Goal: Information Seeking & Learning: Learn about a topic

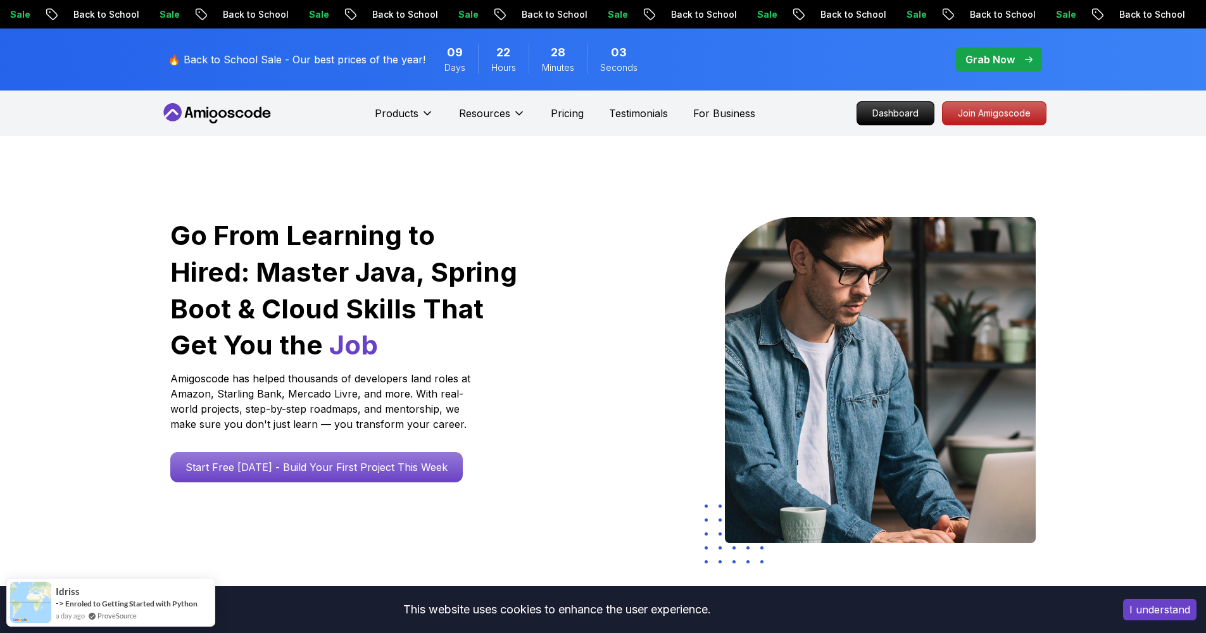
click at [980, 68] on span "pre-order" at bounding box center [999, 59] width 86 height 24
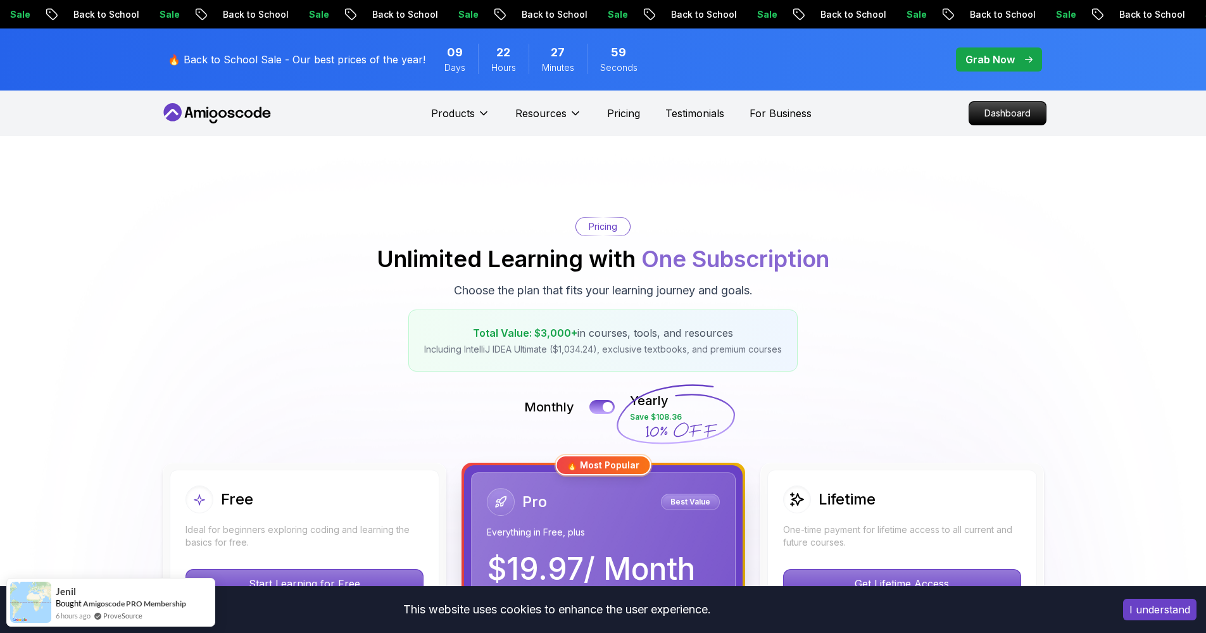
click at [1026, 50] on span "pre-order" at bounding box center [999, 59] width 86 height 24
click at [991, 115] on p "Dashboard" at bounding box center [1007, 114] width 73 height 22
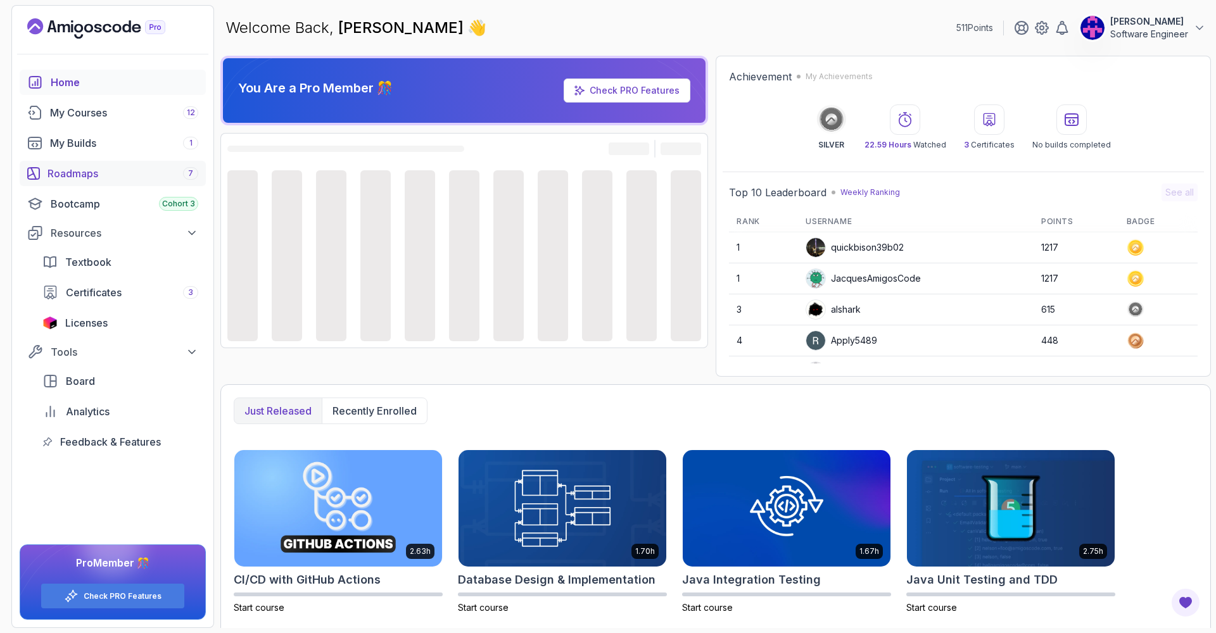
click at [98, 165] on link "Roadmaps 7" at bounding box center [113, 173] width 186 height 25
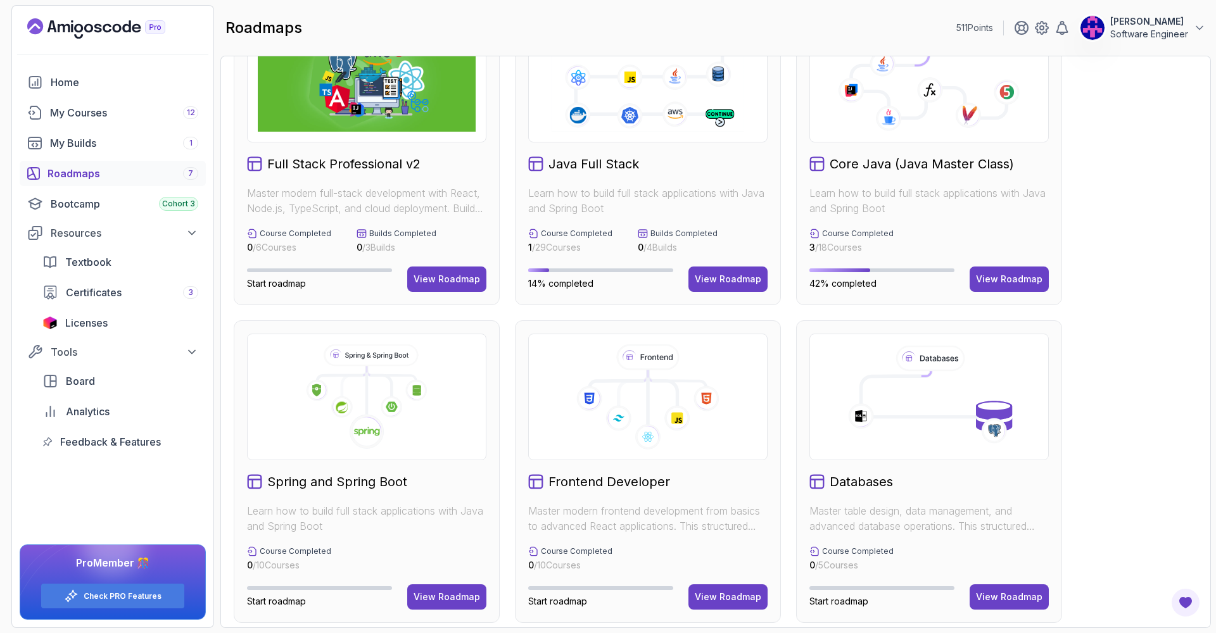
scroll to position [69, 0]
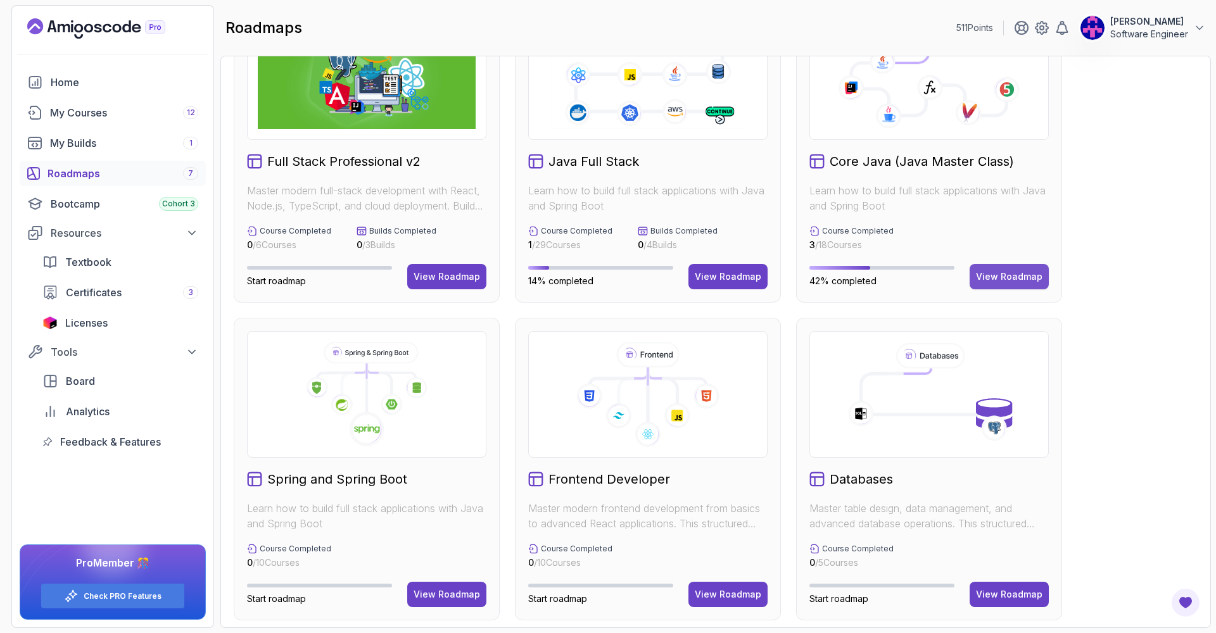
click at [980, 276] on div "View Roadmap" at bounding box center [1009, 276] width 66 height 13
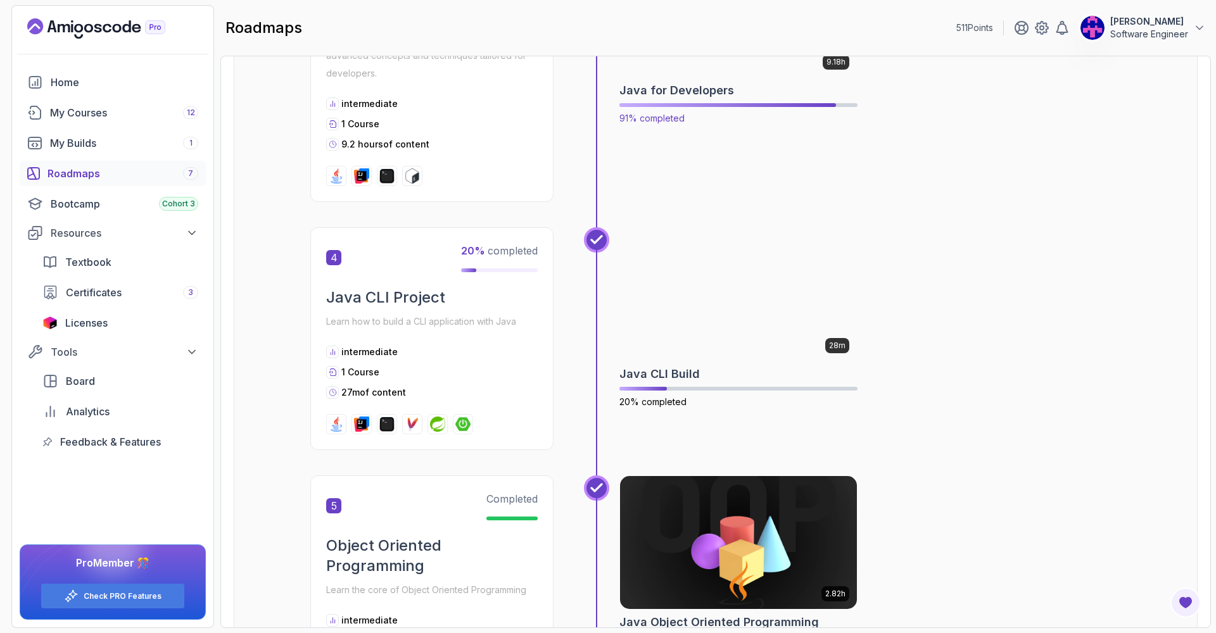
scroll to position [748, 0]
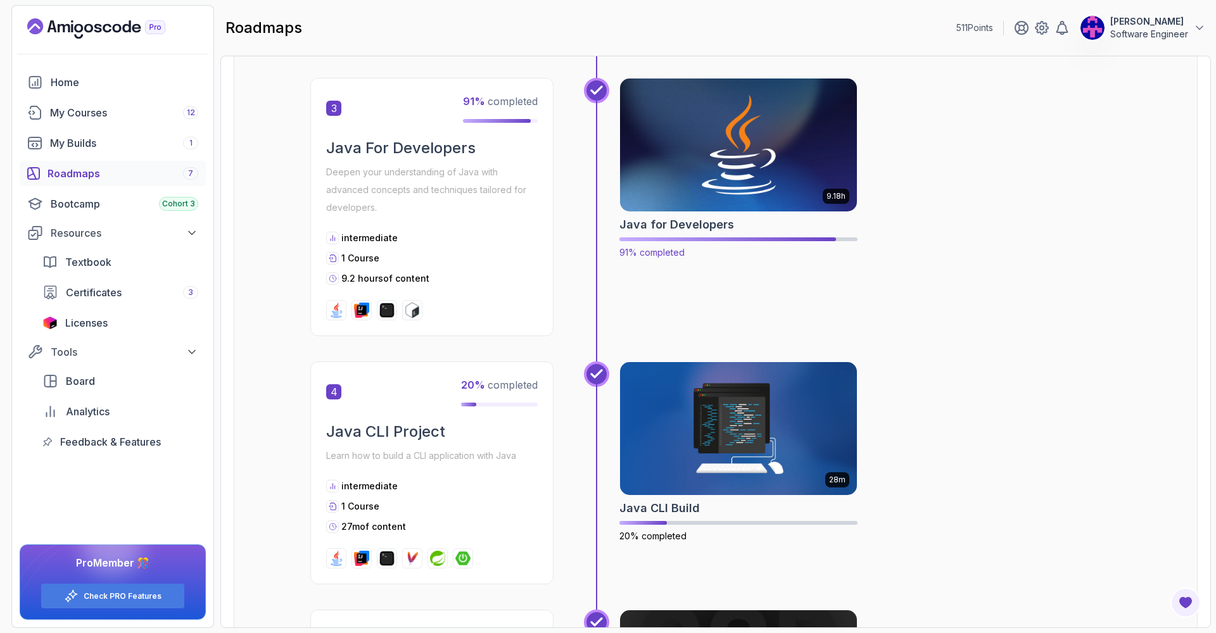
click at [795, 212] on div "9.18h" at bounding box center [738, 145] width 238 height 134
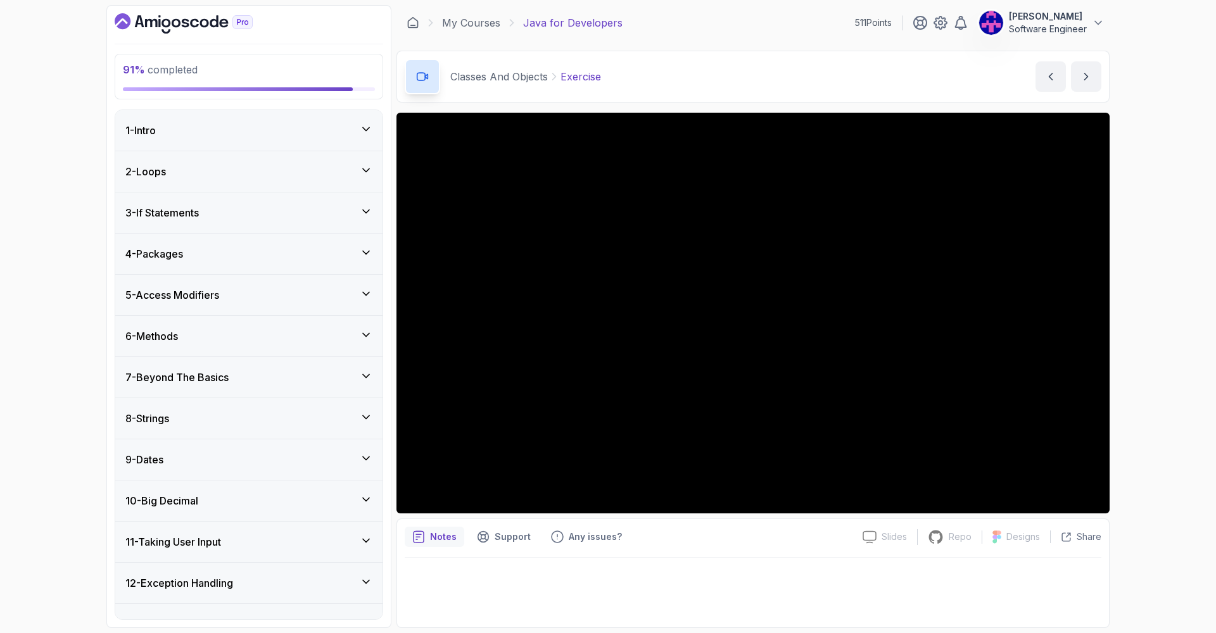
click at [301, 419] on div "8 - Strings" at bounding box center [248, 418] width 247 height 15
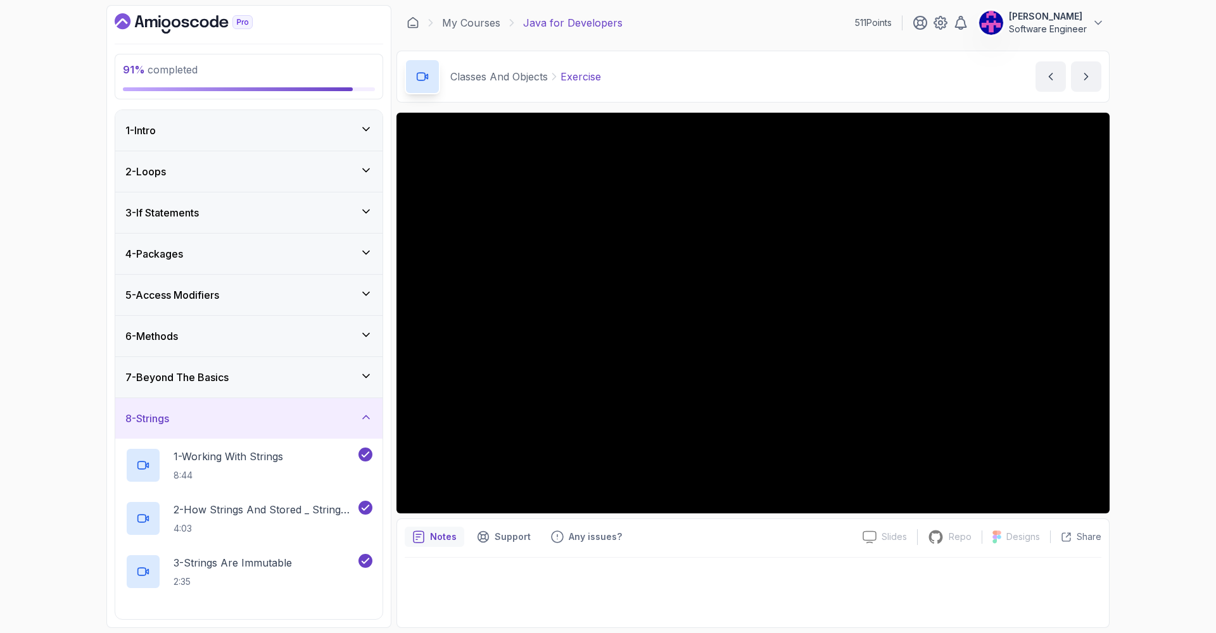
click at [313, 380] on div "7 - Beyond The Basics" at bounding box center [248, 377] width 247 height 15
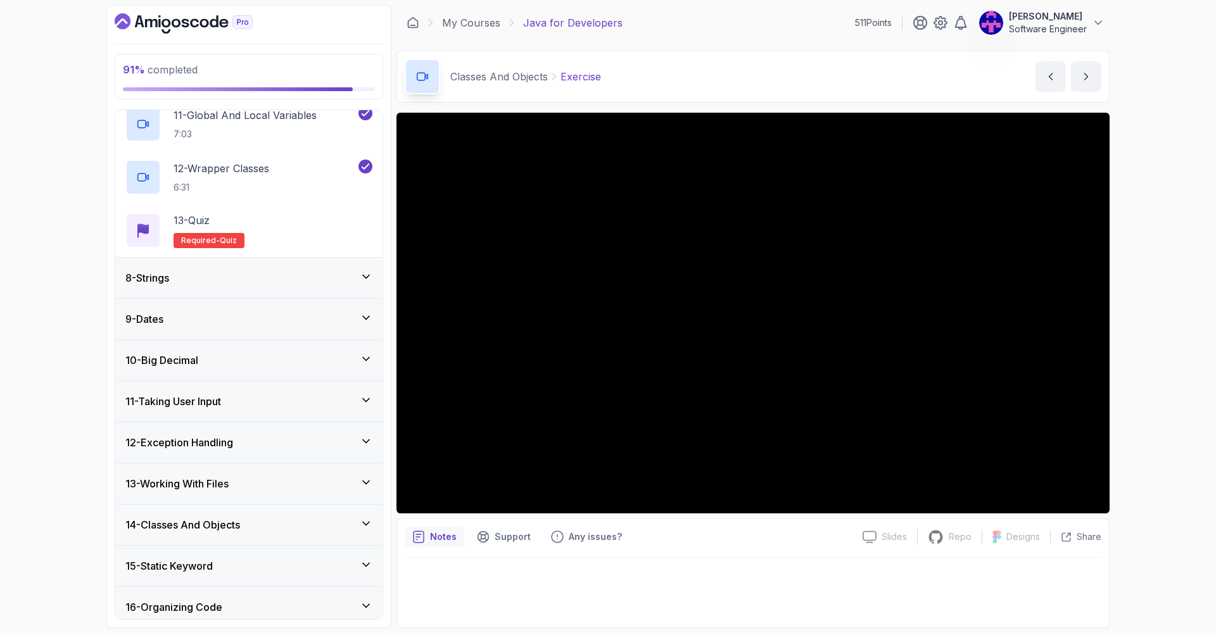
click at [317, 279] on div "8 - Strings" at bounding box center [248, 277] width 247 height 15
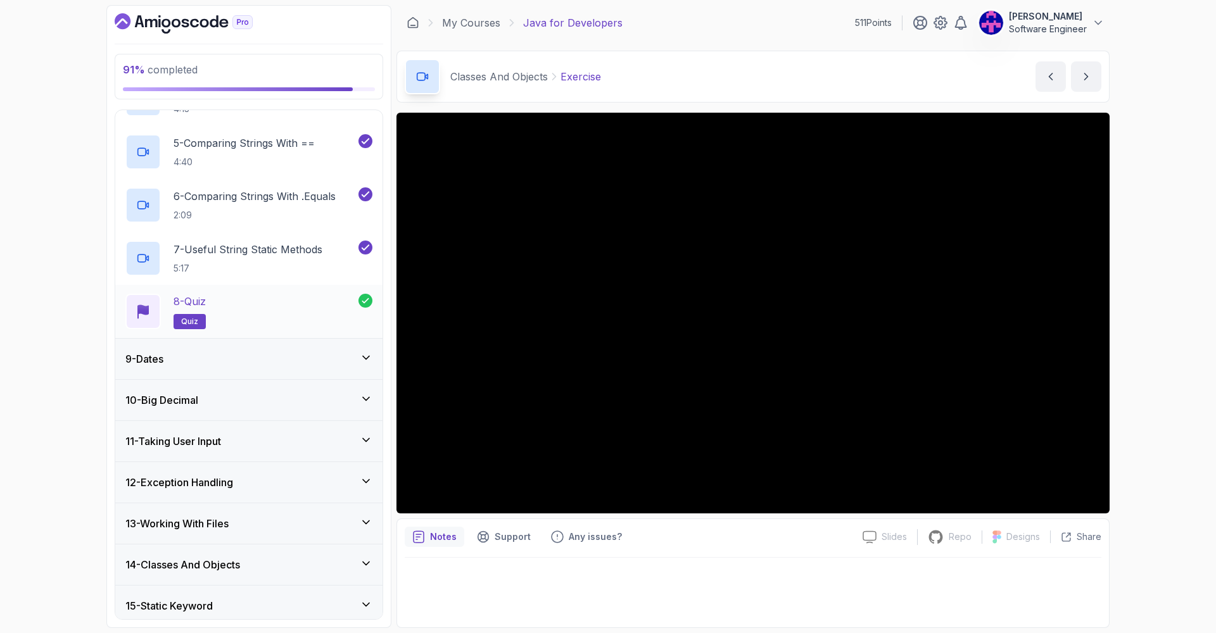
scroll to position [657, 0]
